Goal: Task Accomplishment & Management: Manage account settings

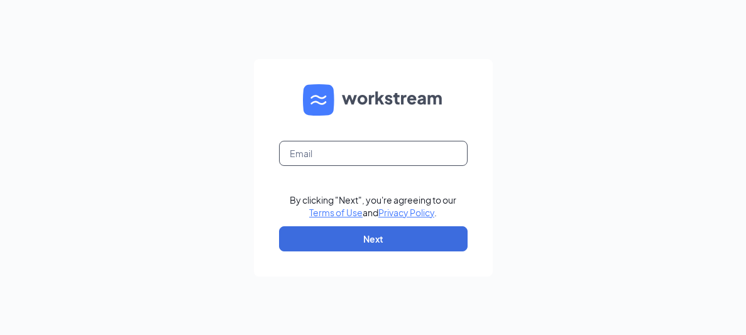
click at [290, 151] on input "text" at bounding box center [373, 153] width 188 height 25
type input "[PERSON_NAME][EMAIL_ADDRESS][DOMAIN_NAME]"
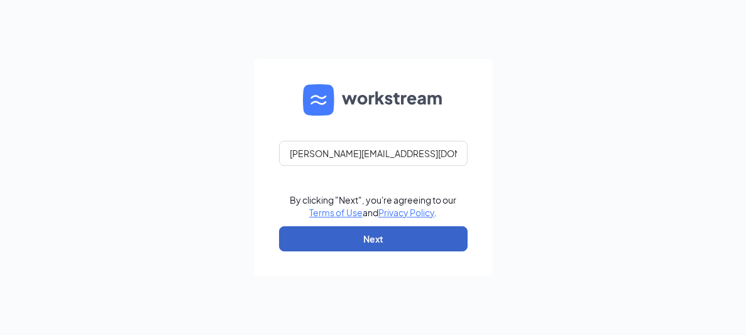
click at [347, 237] on button "Next" at bounding box center [373, 238] width 188 height 25
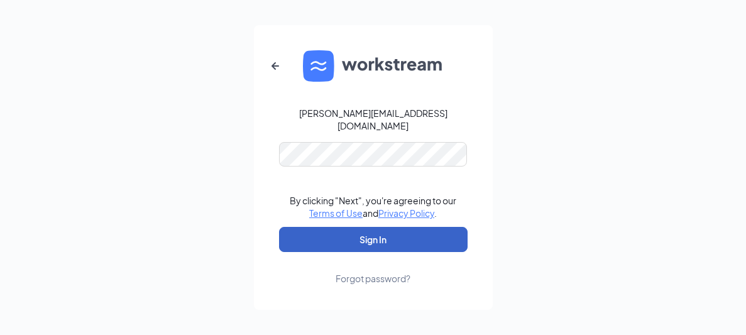
click at [352, 231] on button "Sign In" at bounding box center [373, 239] width 188 height 25
click at [374, 234] on button "Sign In" at bounding box center [373, 239] width 188 height 25
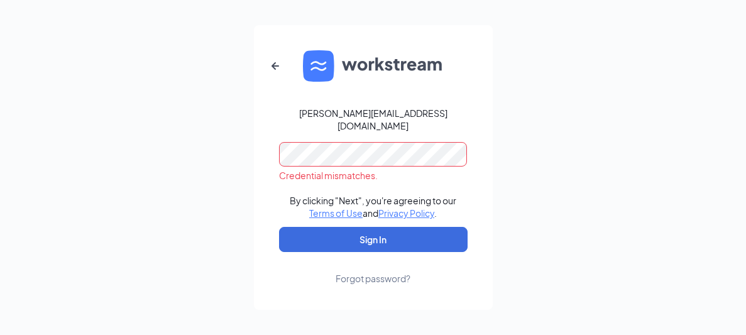
click at [370, 274] on div "Forgot password?" at bounding box center [372, 278] width 75 height 13
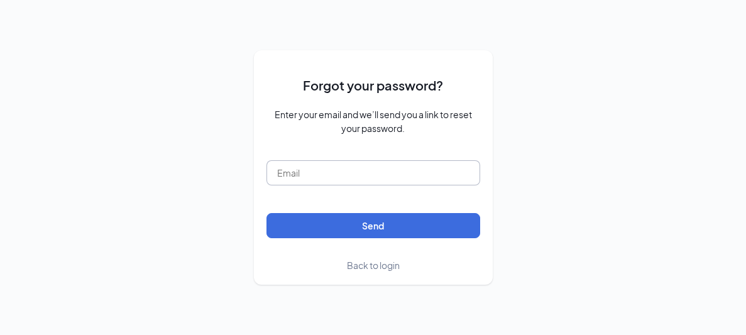
click at [294, 169] on input "text" at bounding box center [373, 172] width 214 height 25
type input "[PERSON_NAME][EMAIL_ADDRESS][DOMAIN_NAME]"
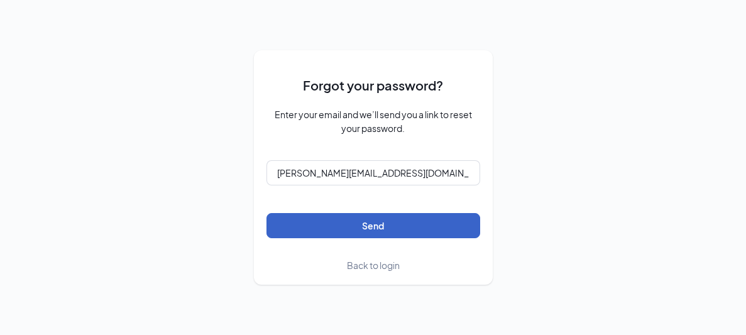
click at [352, 226] on button "Send" at bounding box center [373, 225] width 214 height 25
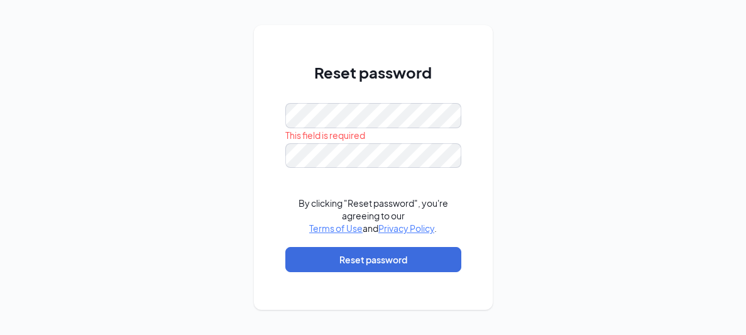
click at [497, 89] on div "Reset password This field is required By clicking "Reset password", you're agre…" at bounding box center [373, 167] width 746 height 335
click at [496, 73] on div "Reset password This field is required Please input the password By clicking "Re…" at bounding box center [373, 167] width 746 height 335
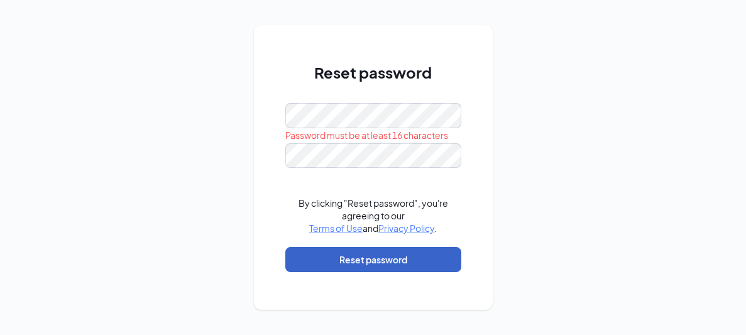
click at [327, 258] on button "Reset password" at bounding box center [373, 259] width 176 height 25
click at [354, 259] on button "Reset password" at bounding box center [373, 259] width 176 height 25
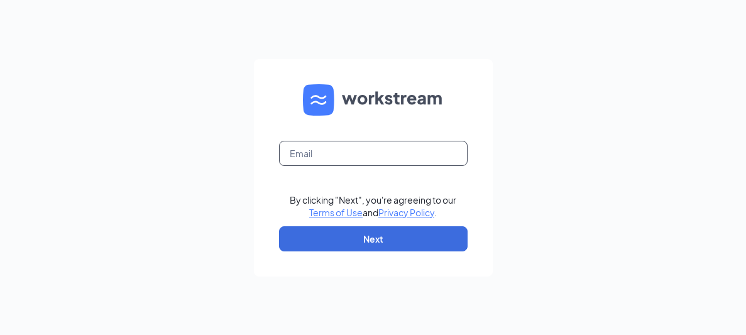
click at [304, 159] on input "text" at bounding box center [373, 153] width 188 height 25
type input "carolyn@yourihop.com"
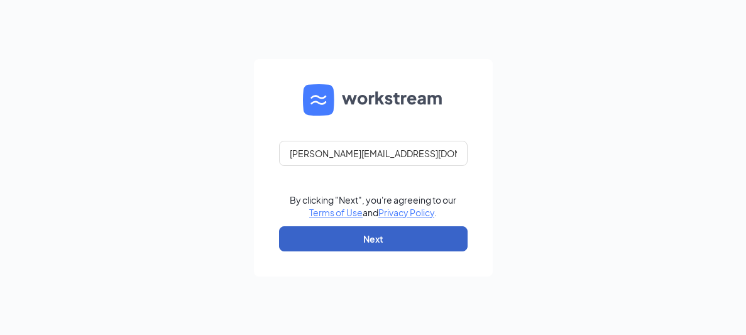
click at [406, 236] on button "Next" at bounding box center [373, 238] width 188 height 25
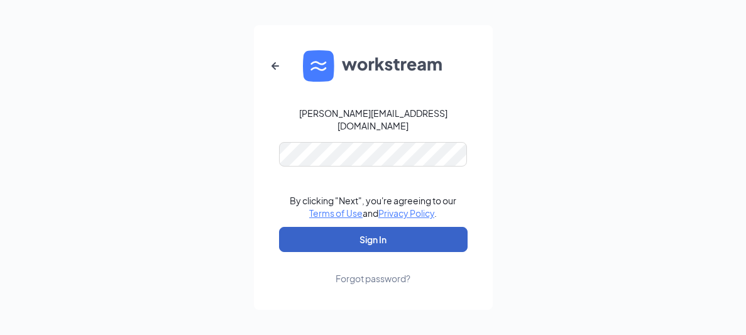
click at [359, 235] on button "Sign In" at bounding box center [373, 239] width 188 height 25
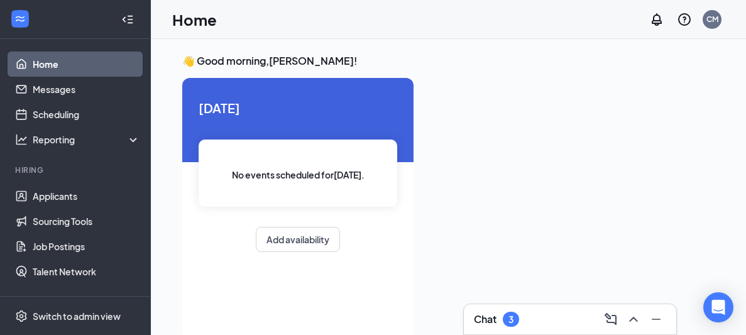
click at [70, 68] on link "Home" at bounding box center [86, 64] width 107 height 25
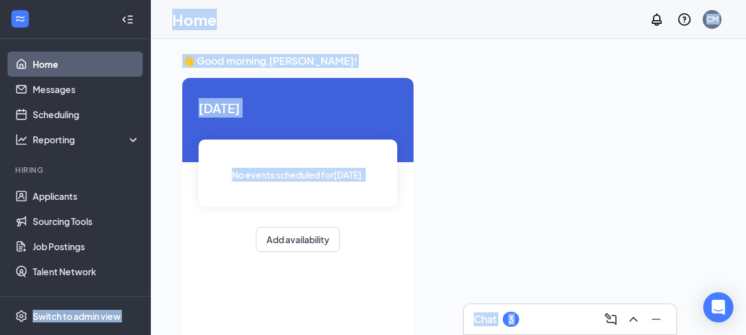
drag, startPoint x: 151, startPoint y: 273, endPoint x: 148, endPoint y: 283, distance: 11.1
click at [148, 283] on div "Home Messages Scheduling Reporting Hiring Applicants Sourcing Tools Job Posting…" at bounding box center [373, 180] width 746 height 361
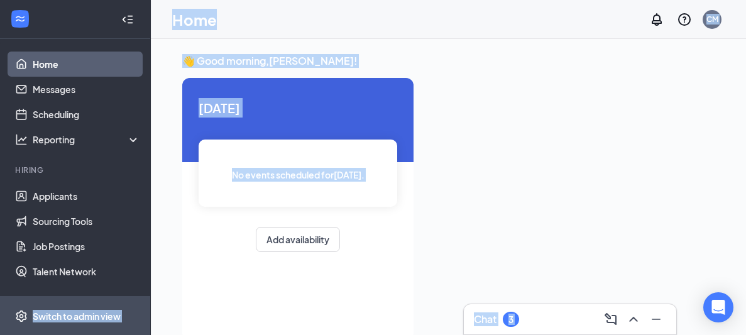
click at [98, 315] on div "Switch to admin view" at bounding box center [77, 316] width 88 height 13
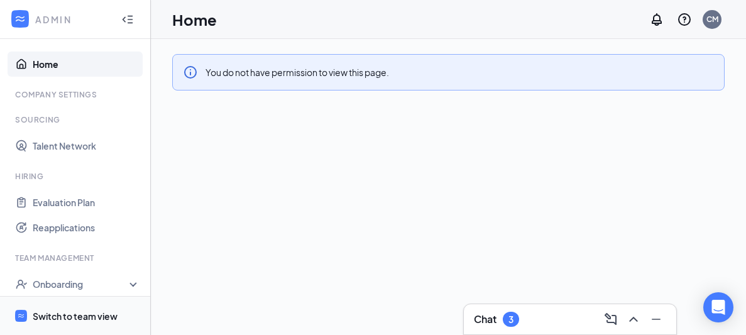
click at [98, 315] on div "Switch to team view" at bounding box center [75, 316] width 85 height 13
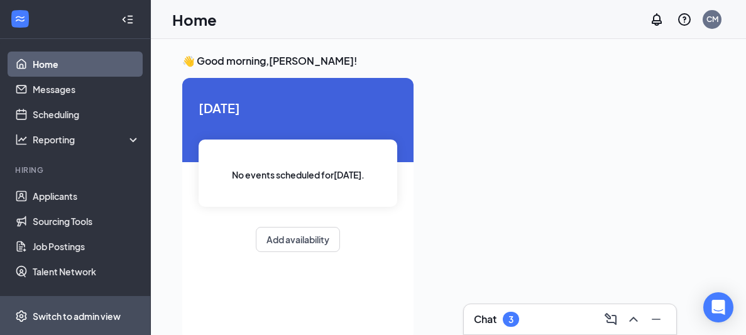
click at [98, 316] on div "Switch to admin view" at bounding box center [77, 316] width 88 height 13
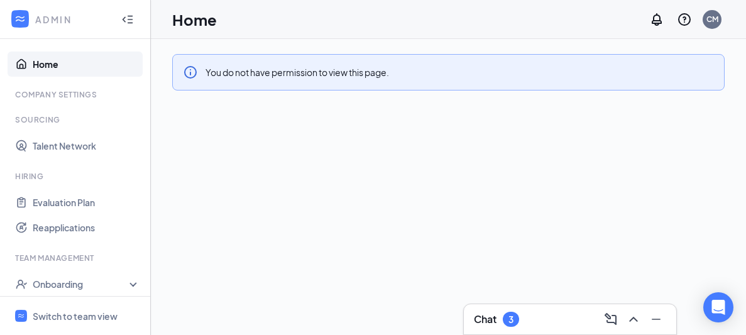
click at [96, 98] on div "Company Settings" at bounding box center [76, 94] width 122 height 11
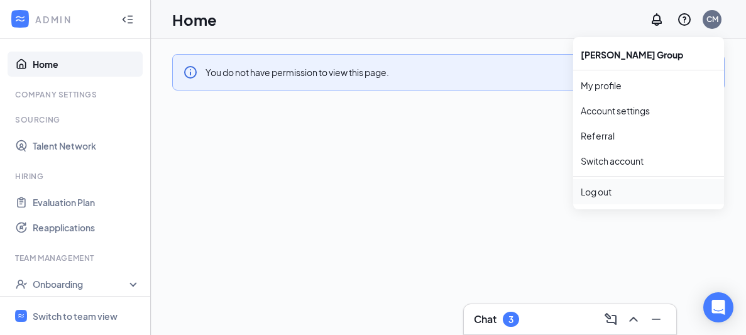
click at [599, 195] on div "Log out" at bounding box center [648, 191] width 136 height 13
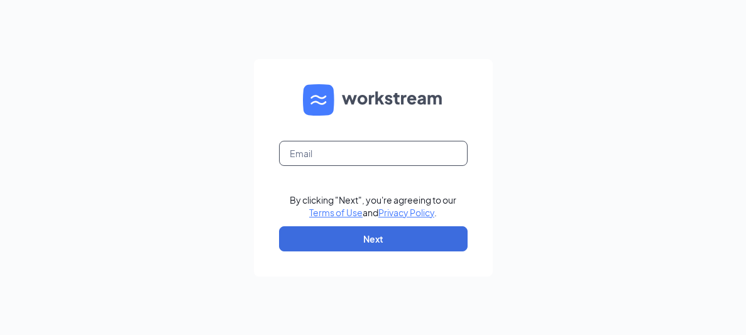
click at [313, 153] on input "text" at bounding box center [373, 153] width 188 height 25
type input "d"
